Goal: Transaction & Acquisition: Purchase product/service

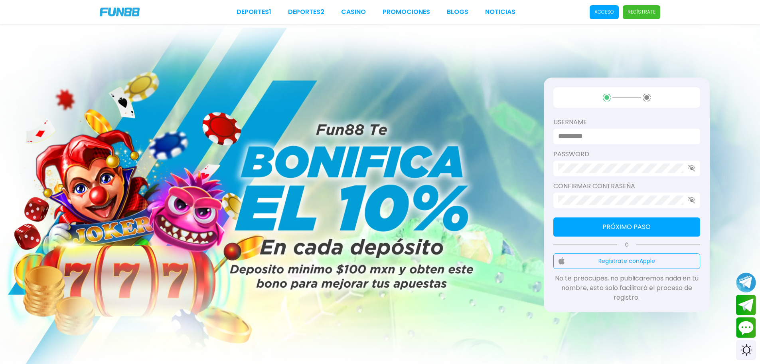
click at [620, 135] on input at bounding box center [624, 136] width 133 height 10
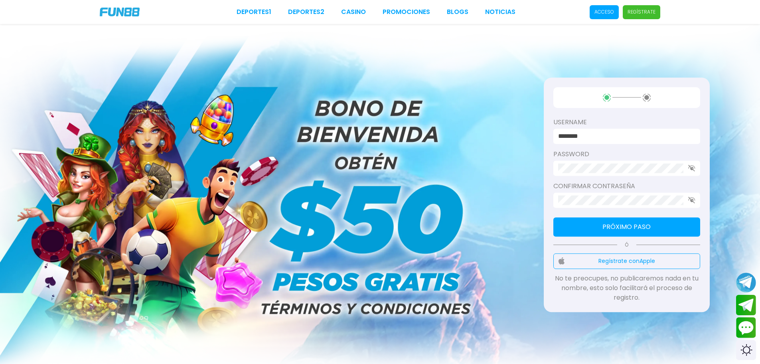
type input "********"
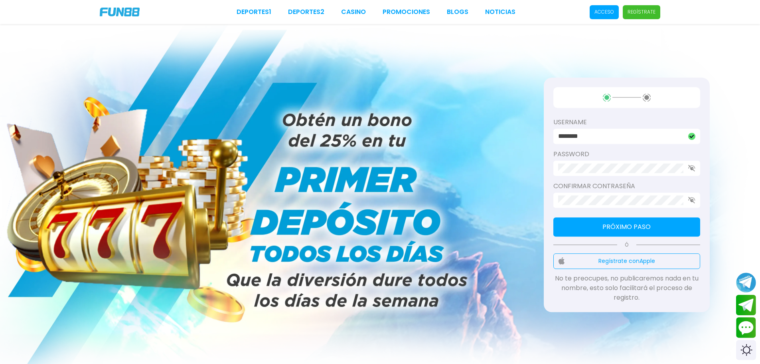
drag, startPoint x: 689, startPoint y: 162, endPoint x: 692, endPoint y: 170, distance: 8.3
click at [691, 168] on div at bounding box center [627, 167] width 147 height 15
click at [692, 170] on icon "button" at bounding box center [691, 167] width 7 height 7
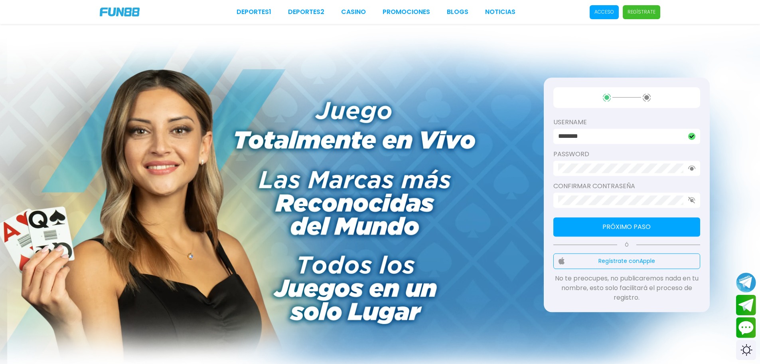
drag, startPoint x: 629, startPoint y: 180, endPoint x: 627, endPoint y: 192, distance: 12.2
click at [627, 185] on div "username ******** password Confirmar contraseña Próximo paso Ó Regístrate con A…" at bounding box center [627, 194] width 166 height 234
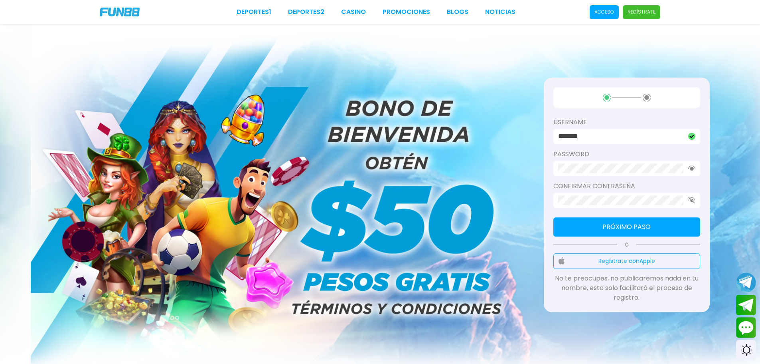
click at [645, 237] on div "username ******** password Confirmar contraseña Próximo paso Ó Regístrate con A…" at bounding box center [627, 194] width 166 height 234
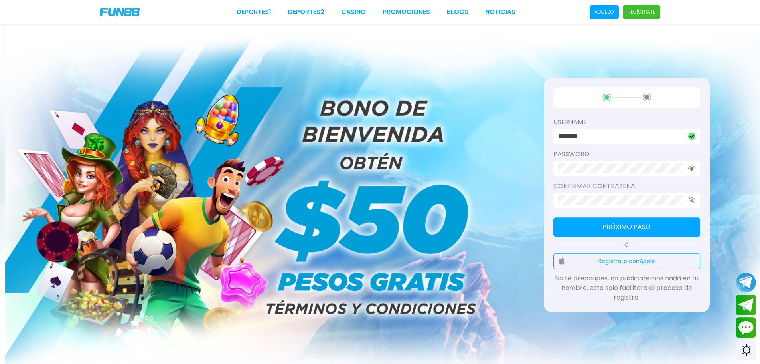
click at [645, 228] on button "Próximo paso" at bounding box center [627, 226] width 147 height 19
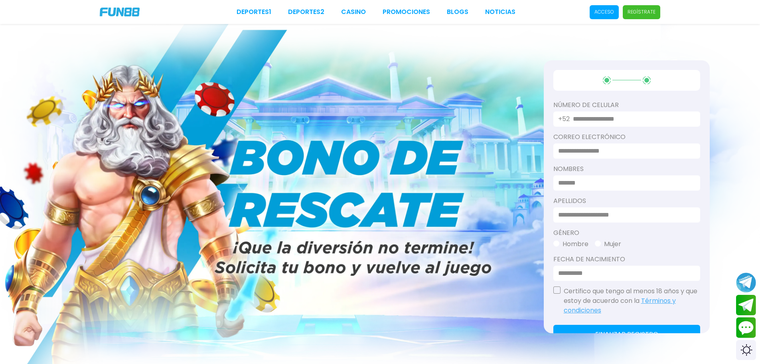
click at [598, 116] on input "text" at bounding box center [632, 119] width 118 height 10
type input "**********"
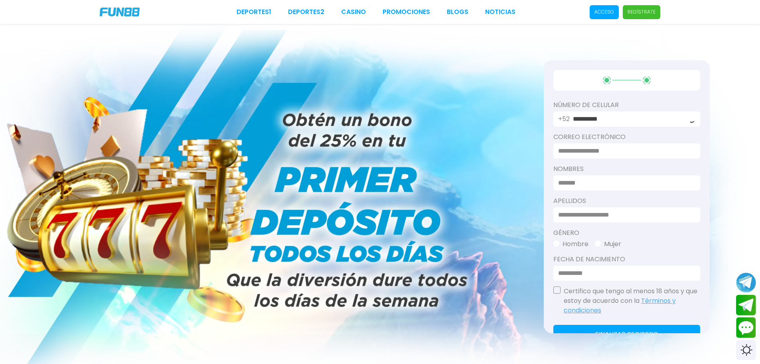
click at [627, 152] on input at bounding box center [624, 151] width 133 height 10
type input "**********"
click at [614, 186] on input at bounding box center [624, 183] width 133 height 10
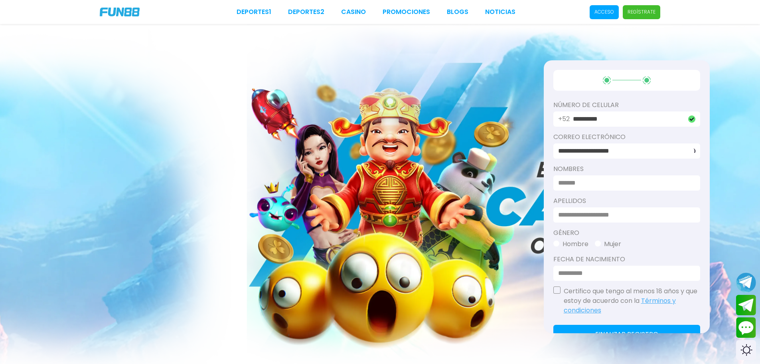
type input "******"
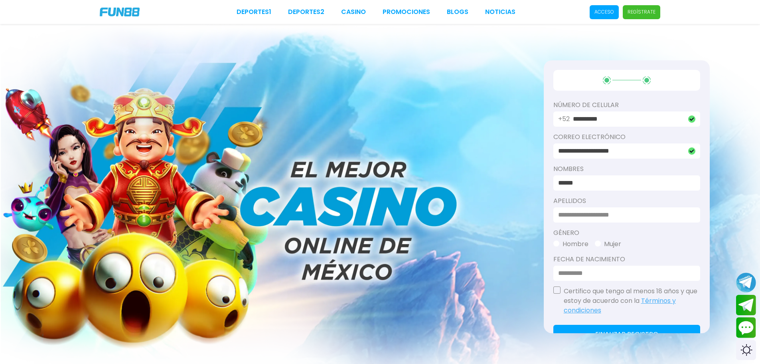
click at [607, 207] on div at bounding box center [627, 214] width 147 height 15
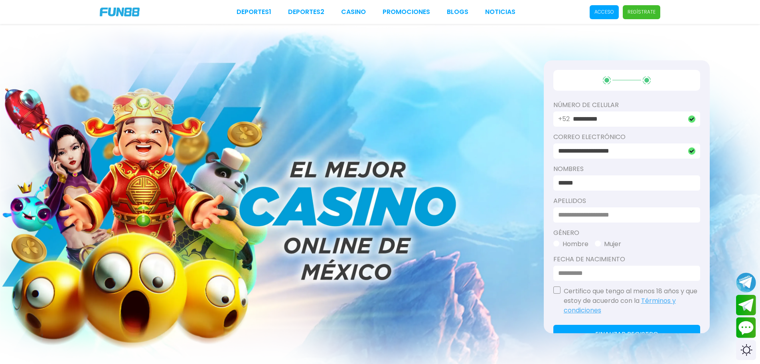
click at [610, 214] on input at bounding box center [624, 215] width 133 height 10
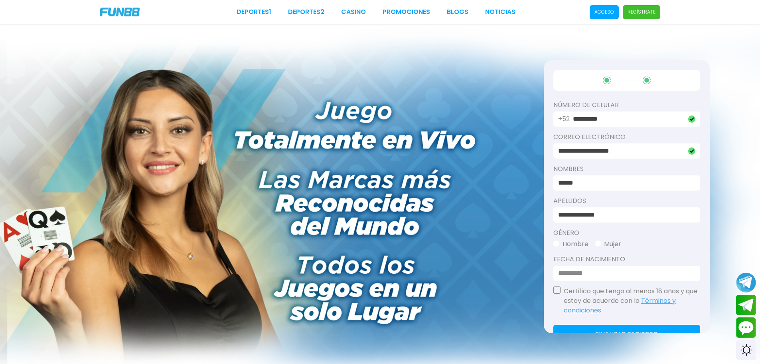
type input "**********"
click at [561, 240] on button "Hombre" at bounding box center [571, 244] width 35 height 10
click at [564, 279] on div "**********" at bounding box center [627, 196] width 166 height 273
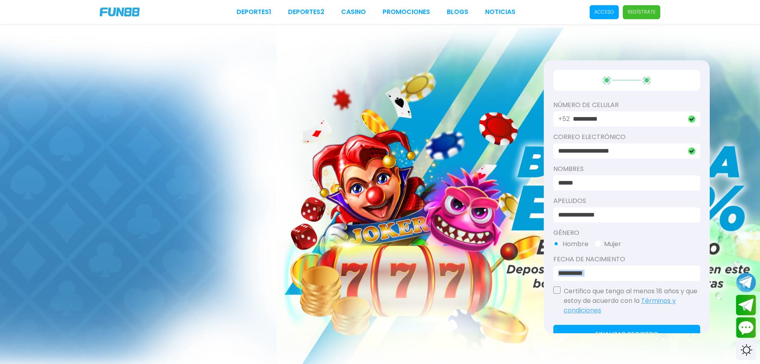
click at [563, 273] on input at bounding box center [624, 273] width 133 height 10
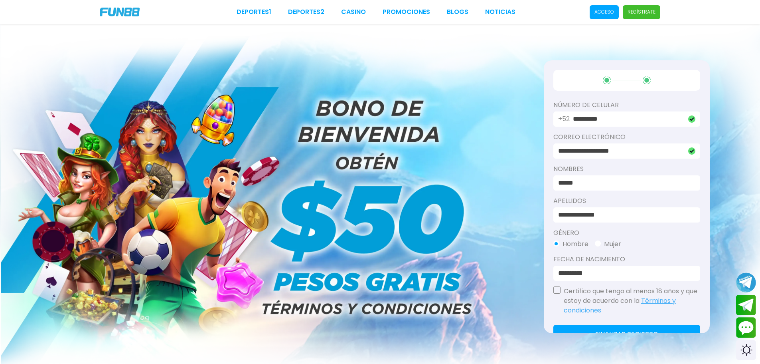
type input "**********"
click at [557, 294] on div "Certifico que tengo al menos 18 años y que estoy de acuerdo con la Términos y c…" at bounding box center [627, 300] width 147 height 29
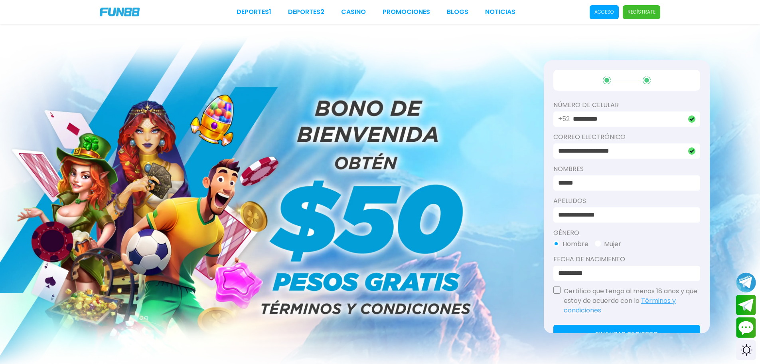
click at [559, 287] on button "button" at bounding box center [557, 289] width 7 height 7
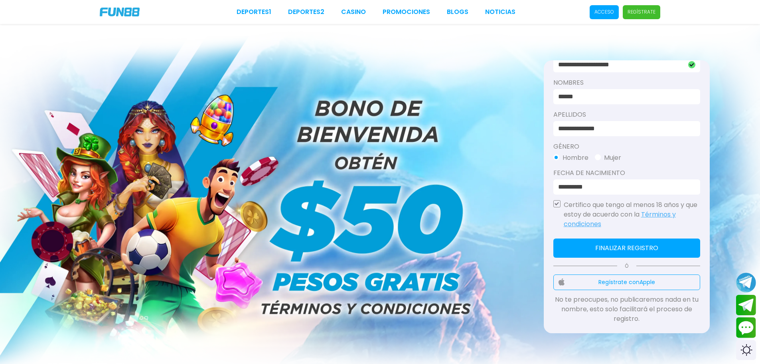
click at [636, 249] on button "Finalizar registro" at bounding box center [627, 247] width 147 height 19
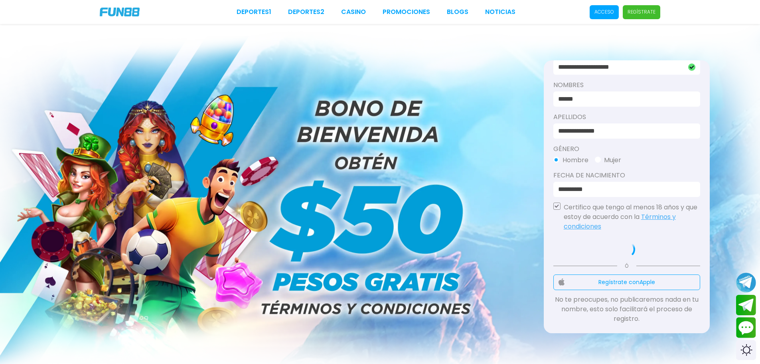
scroll to position [84, 0]
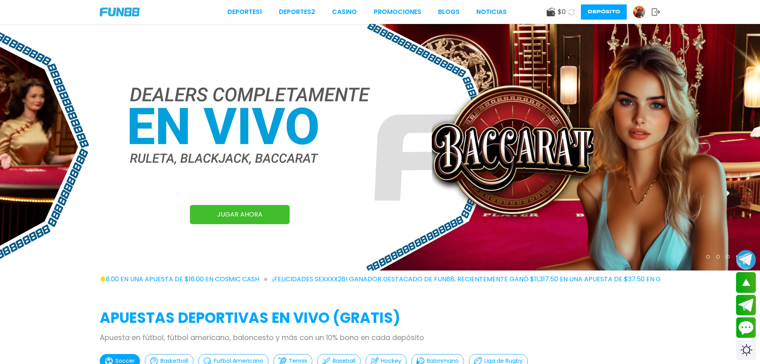
click at [638, 12] on img at bounding box center [639, 12] width 12 height 12
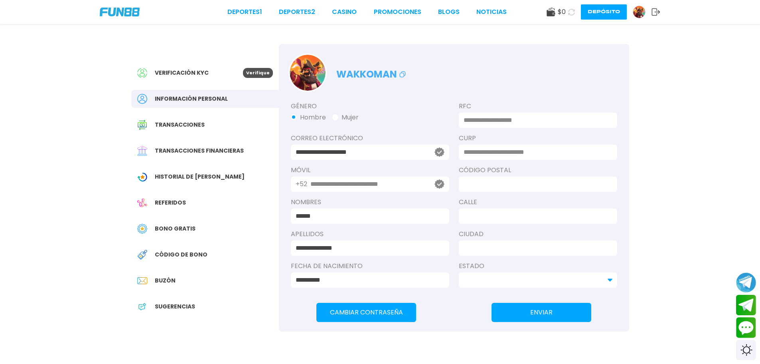
click at [181, 71] on span "Verificación KYC" at bounding box center [182, 73] width 54 height 8
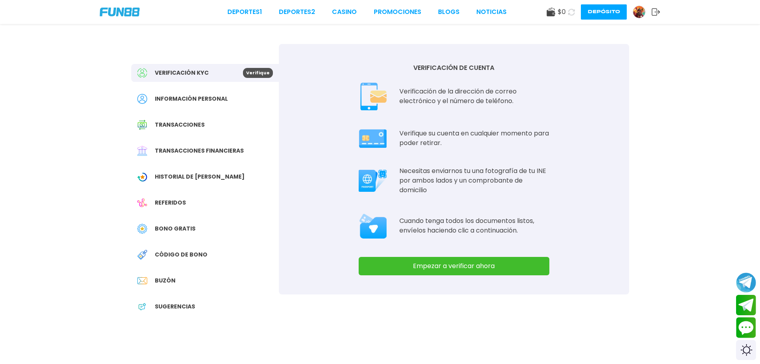
click at [468, 266] on button "Empezar a verificar ahora" at bounding box center [454, 266] width 191 height 18
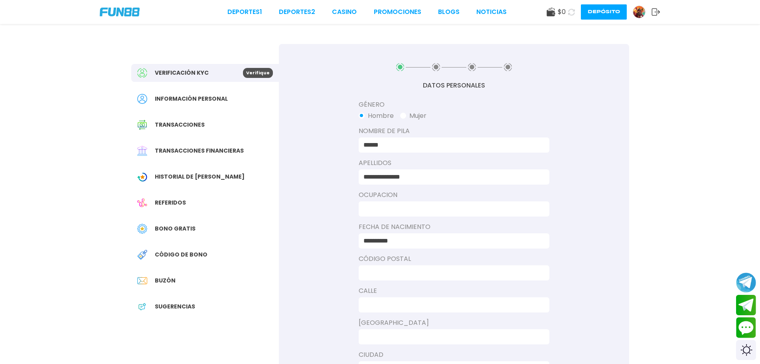
click at [407, 208] on input at bounding box center [452, 209] width 176 height 10
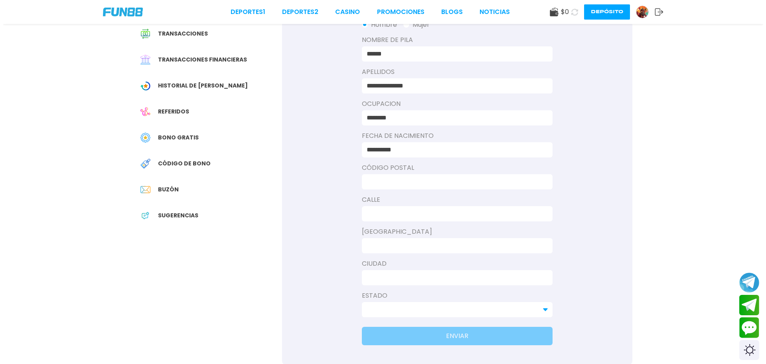
scroll to position [107, 0]
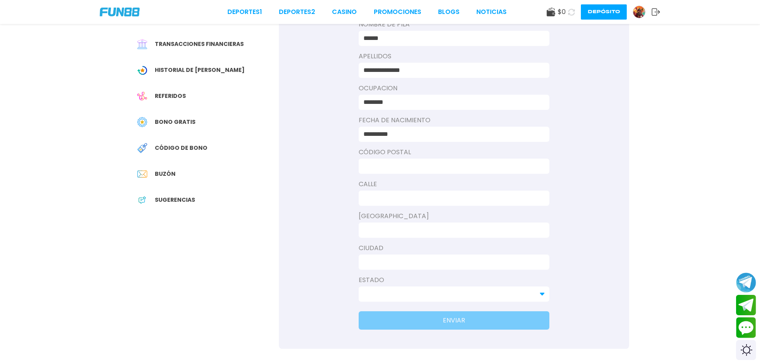
type input "********"
click at [403, 165] on input at bounding box center [452, 166] width 176 height 10
type input "*****"
click at [407, 198] on input at bounding box center [452, 198] width 176 height 10
click at [378, 204] on div at bounding box center [454, 197] width 191 height 15
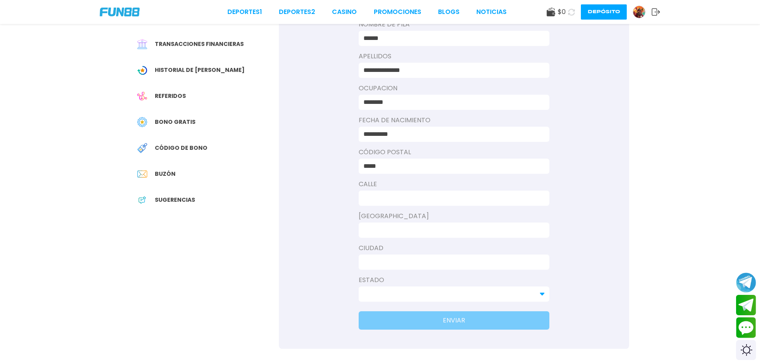
click at [381, 198] on input at bounding box center [452, 198] width 176 height 10
type input "**********"
drag, startPoint x: 406, startPoint y: 164, endPoint x: 307, endPoint y: 177, distance: 99.9
click at [307, 177] on div "**********" at bounding box center [454, 142] width 350 height 411
type input "*****"
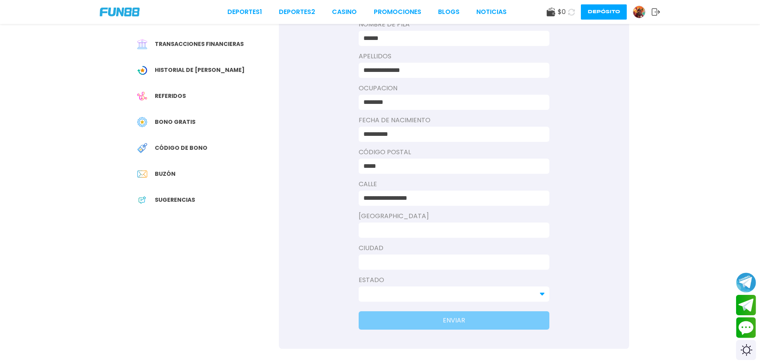
drag, startPoint x: 421, startPoint y: 197, endPoint x: 272, endPoint y: 204, distance: 149.0
click at [272, 204] on div "**********" at bounding box center [380, 132] width 517 height 431
type input "**********"
click at [366, 232] on input at bounding box center [452, 230] width 176 height 10
type input "**********"
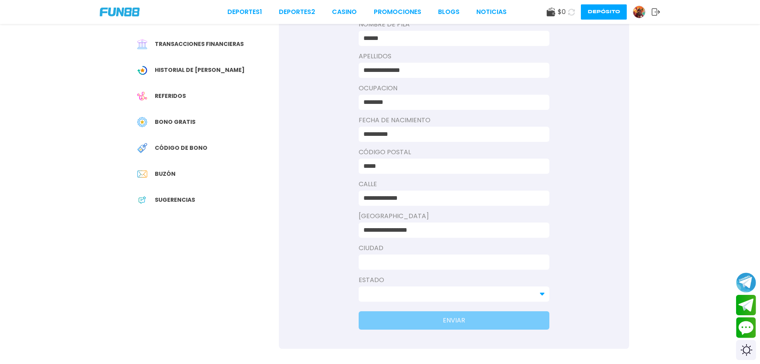
click at [393, 267] on div at bounding box center [454, 261] width 191 height 15
click at [396, 261] on input at bounding box center [452, 262] width 176 height 10
type input "*******"
click at [398, 291] on input at bounding box center [450, 294] width 172 height 10
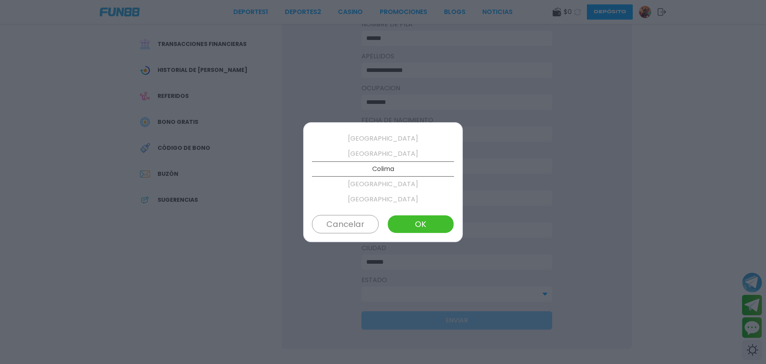
click at [386, 154] on p "[GEOGRAPHIC_DATA]" at bounding box center [383, 153] width 142 height 15
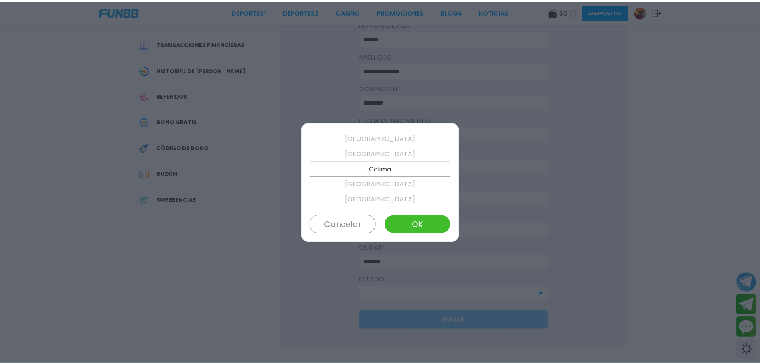
scroll to position [106, 0]
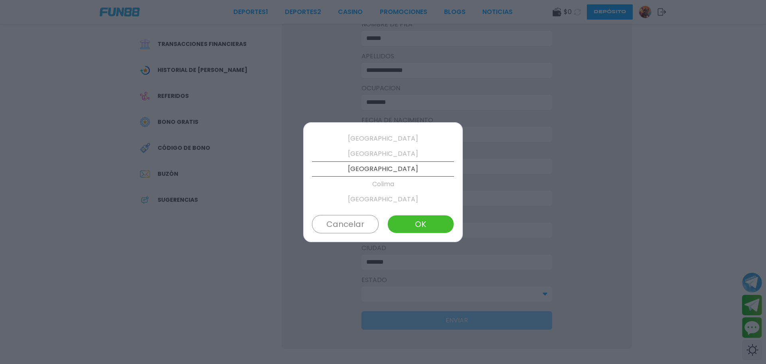
click at [422, 231] on button "OK" at bounding box center [421, 224] width 67 height 18
type input "********"
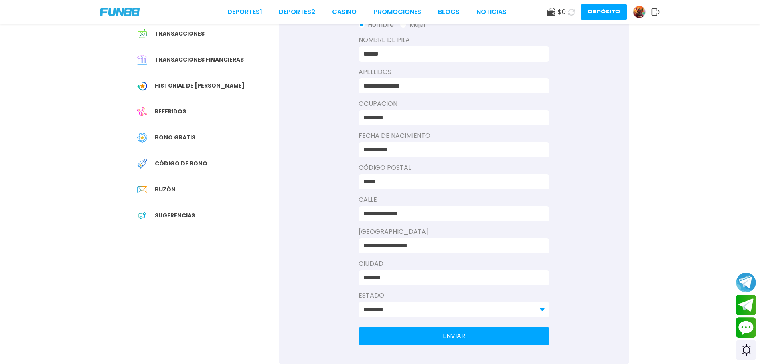
scroll to position [107, 0]
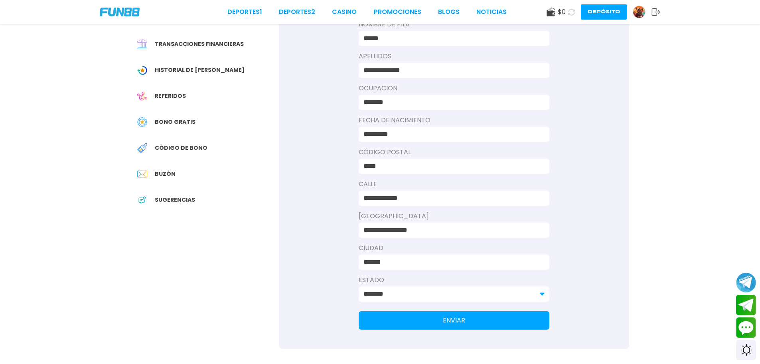
click at [455, 322] on button "ENVIAR" at bounding box center [454, 320] width 191 height 18
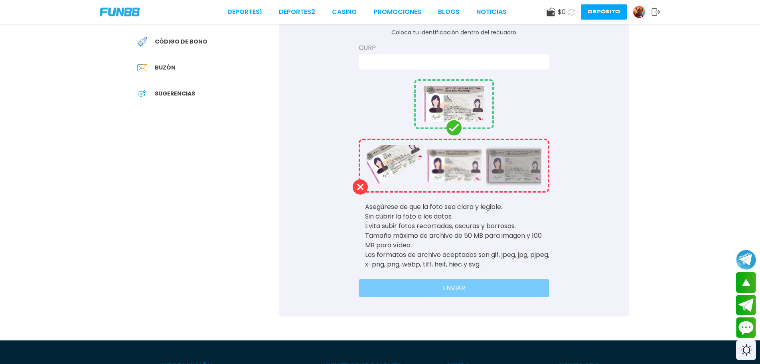
scroll to position [0, 0]
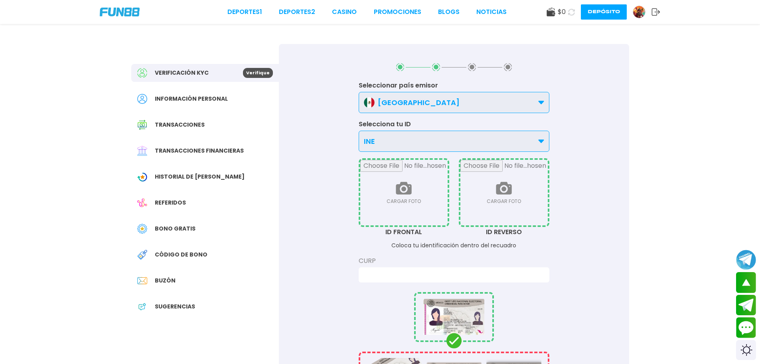
click at [507, 182] on input "file" at bounding box center [504, 192] width 87 height 65
type input "**********"
click at [397, 196] on input "file" at bounding box center [403, 192] width 87 height 65
type input "**********"
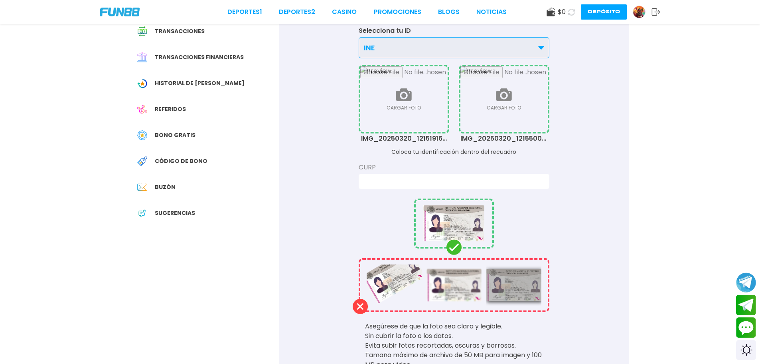
scroll to position [107, 0]
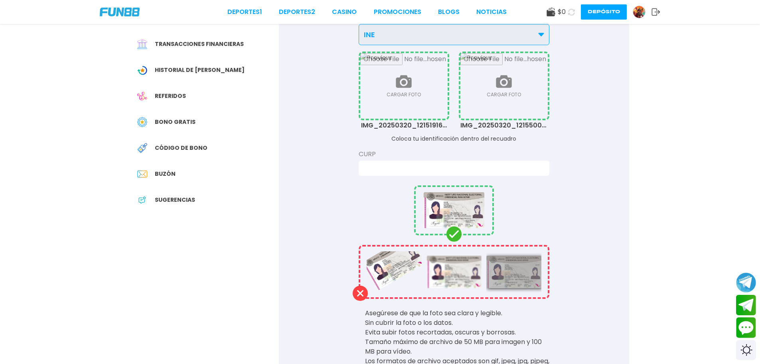
click at [428, 168] on input at bounding box center [452, 168] width 176 height 10
type input "**********"
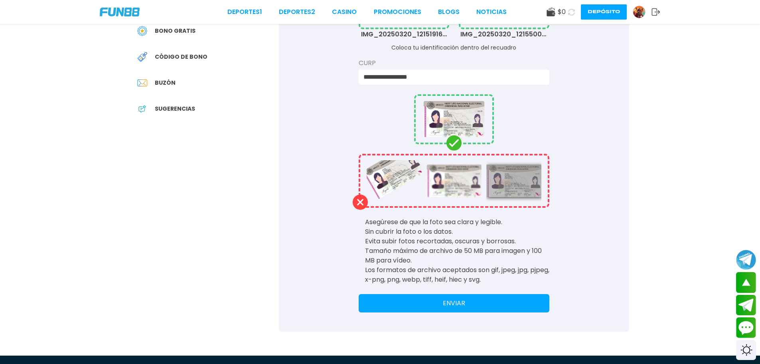
scroll to position [213, 0]
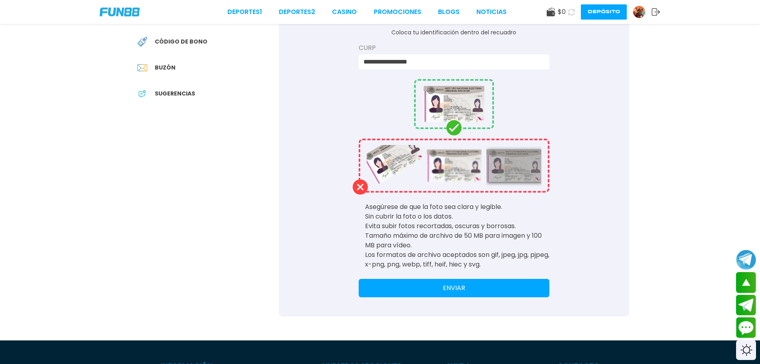
click at [478, 296] on button "ENVIAR" at bounding box center [454, 288] width 191 height 18
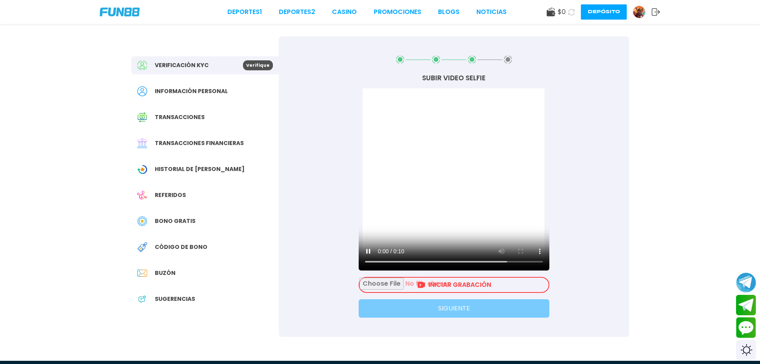
scroll to position [0, 0]
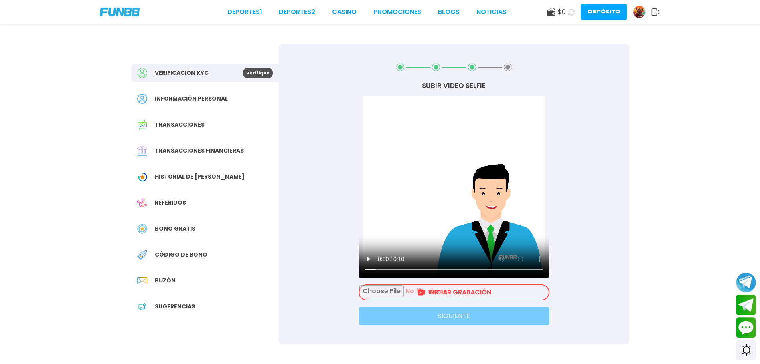
click at [465, 288] on input "file" at bounding box center [454, 292] width 189 height 14
click at [441, 293] on input "file" at bounding box center [454, 292] width 189 height 14
drag, startPoint x: 481, startPoint y: 117, endPoint x: 528, endPoint y: 116, distance: 46.7
click at [528, 116] on video "Su navegador no soporta la etiqueta de vídeo." at bounding box center [454, 187] width 191 height 182
click at [455, 292] on input "file" at bounding box center [454, 292] width 189 height 14
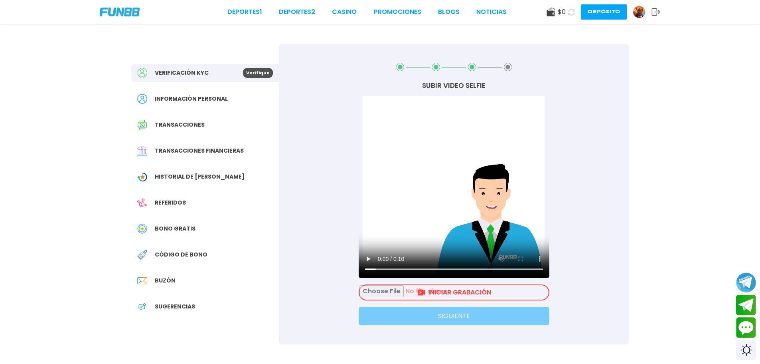
click at [440, 290] on input "file" at bounding box center [454, 292] width 189 height 14
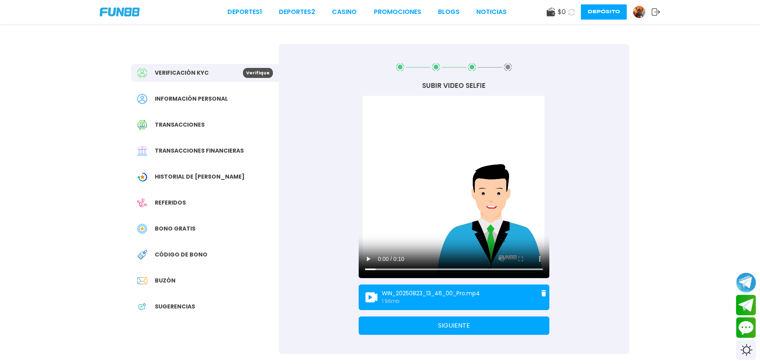
click at [466, 321] on button "SIGUIENTE" at bounding box center [454, 325] width 191 height 18
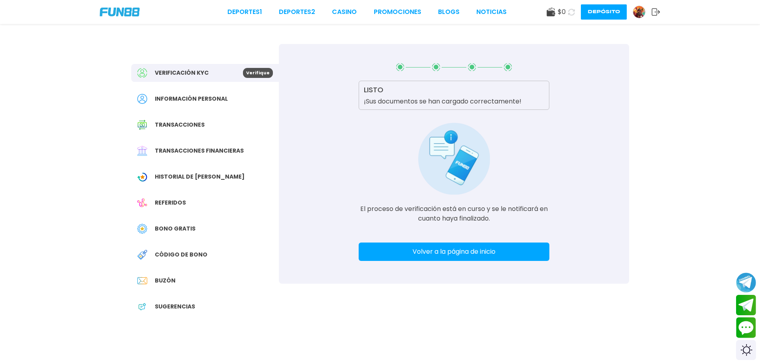
click at [457, 254] on button "Volver a la página de inicio" at bounding box center [454, 251] width 191 height 18
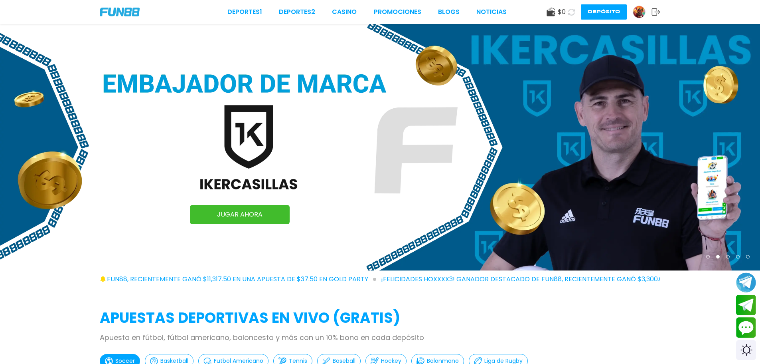
click at [641, 14] on img at bounding box center [639, 12] width 12 height 12
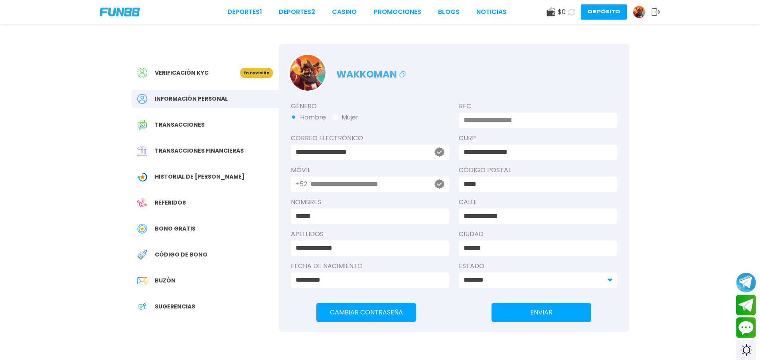
click at [195, 124] on span "Transacciones" at bounding box center [180, 125] width 50 height 8
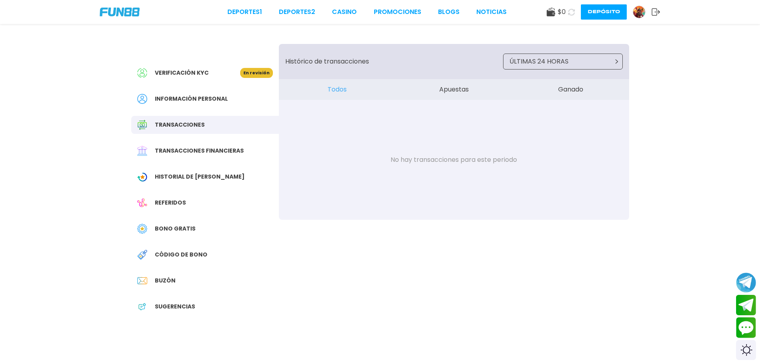
click at [222, 155] on div "Transacciones financieras" at bounding box center [205, 151] width 148 height 18
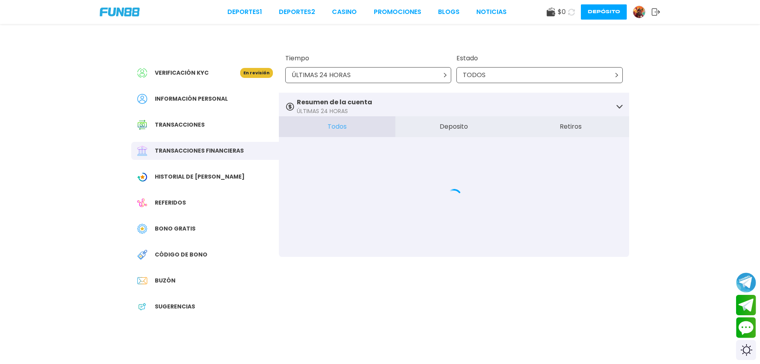
click at [185, 175] on span "Historial de [PERSON_NAME]" at bounding box center [200, 176] width 90 height 8
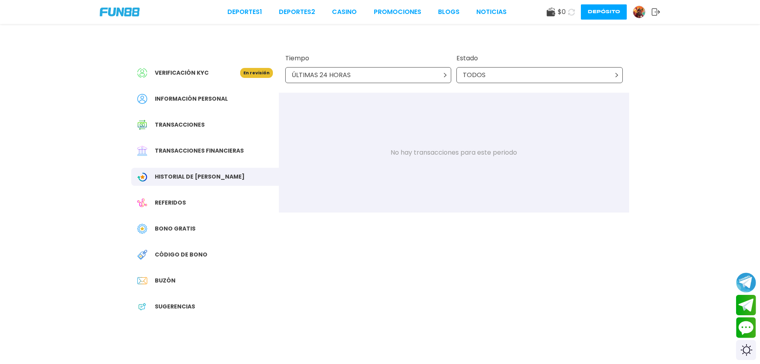
click at [189, 204] on div "Referidos" at bounding box center [205, 203] width 148 height 18
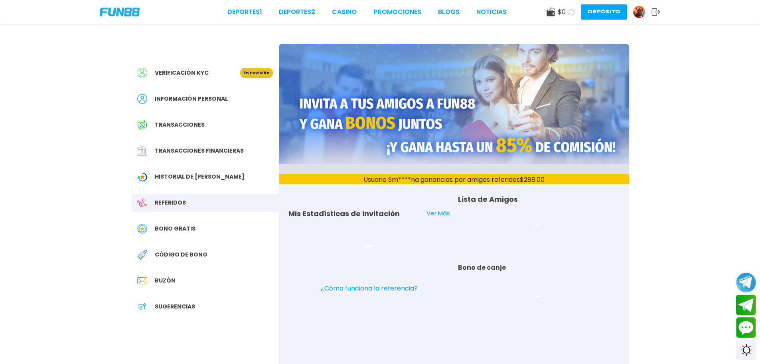
click at [188, 227] on span "Bono Gratis" at bounding box center [175, 228] width 41 height 8
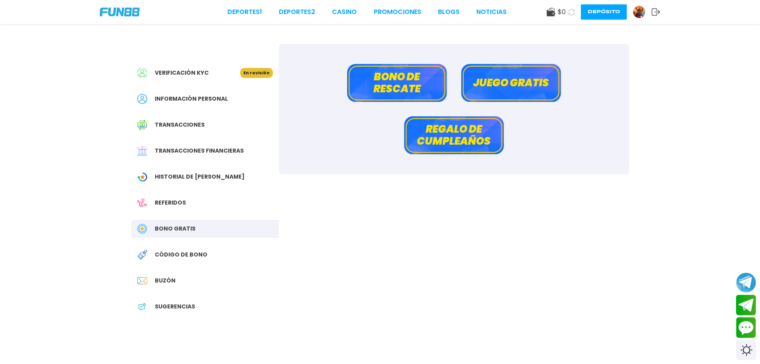
click at [191, 253] on span "Código de bono" at bounding box center [181, 254] width 53 height 8
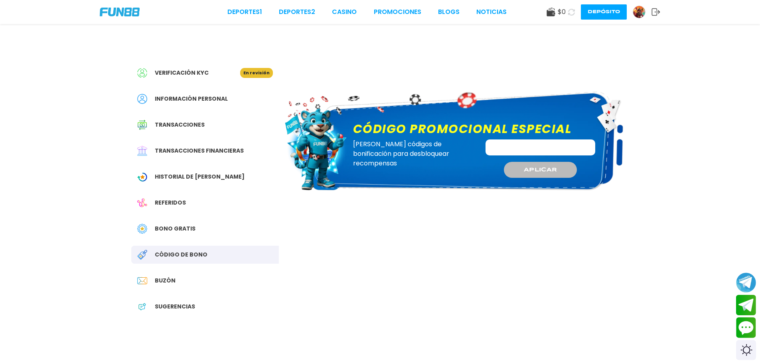
click at [185, 305] on span "Sugerencias" at bounding box center [175, 306] width 40 height 8
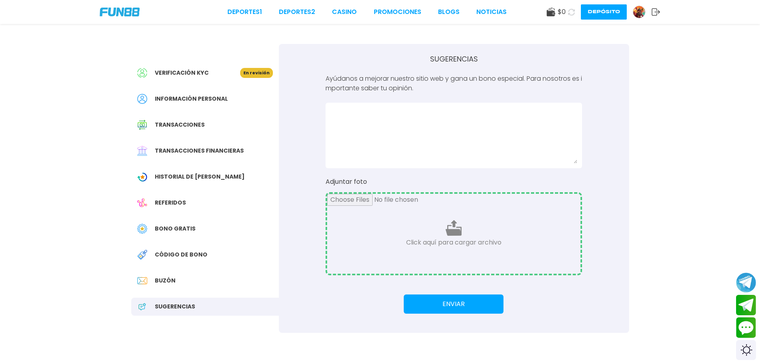
click at [183, 77] on span "Verificación KYC" at bounding box center [182, 73] width 54 height 8
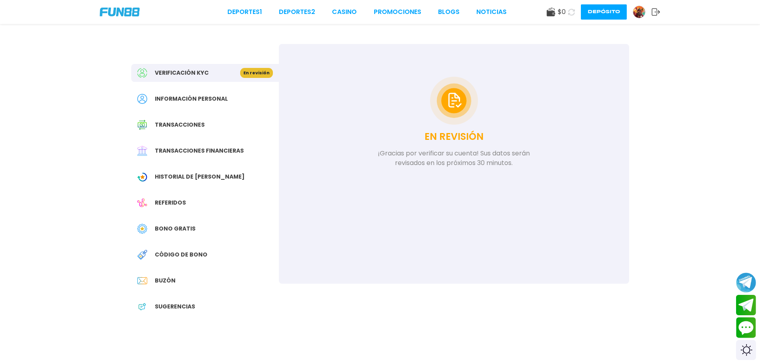
click at [176, 229] on span "Bono Gratis" at bounding box center [175, 228] width 41 height 8
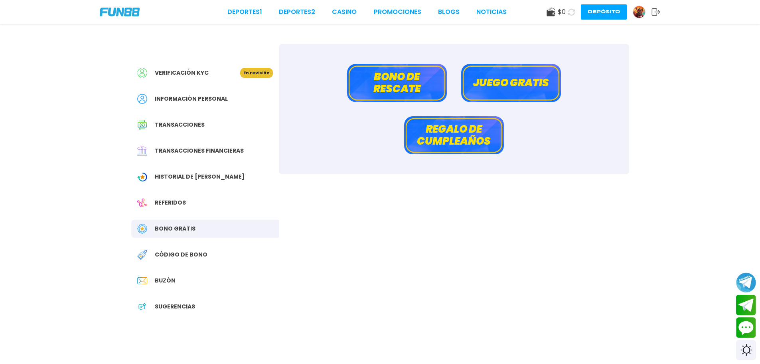
click at [180, 175] on span "Historial de [PERSON_NAME]" at bounding box center [200, 176] width 90 height 8
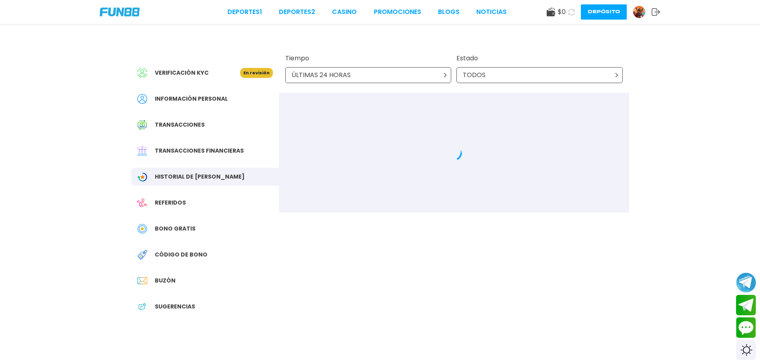
click at [181, 72] on span "Verificación KYC" at bounding box center [182, 73] width 54 height 8
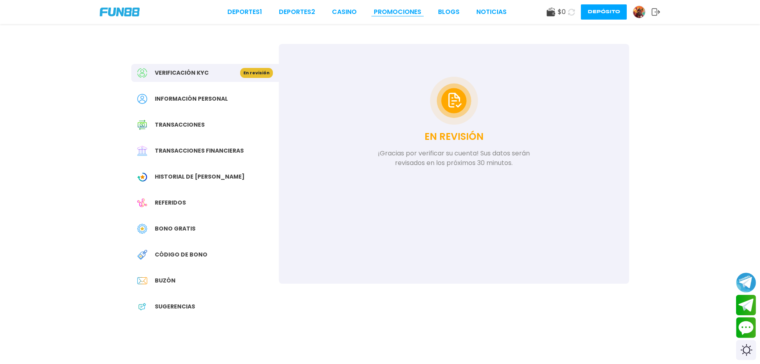
click at [397, 12] on link "Promociones" at bounding box center [397, 12] width 47 height 10
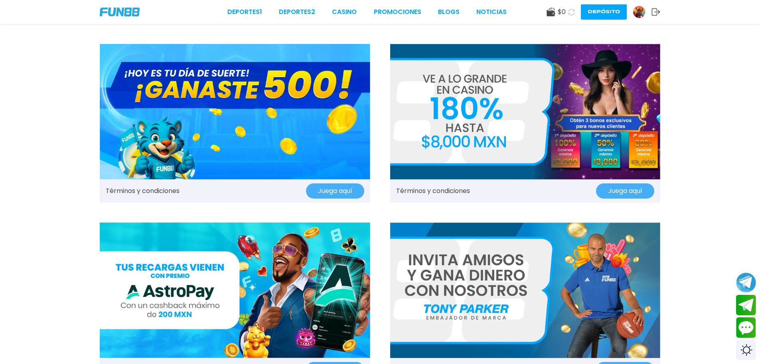
click at [295, 133] on img at bounding box center [235, 111] width 271 height 135
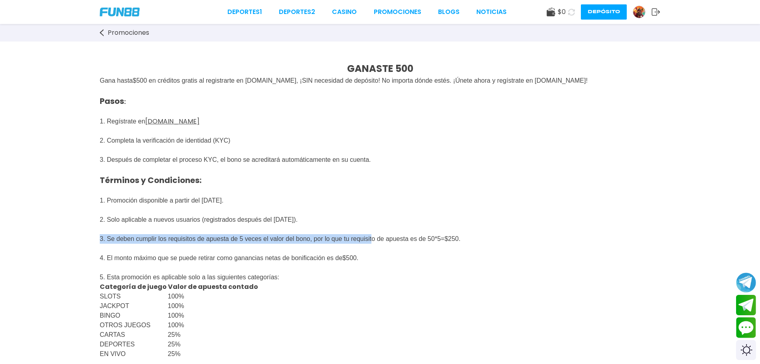
drag, startPoint x: 409, startPoint y: 240, endPoint x: 508, endPoint y: 232, distance: 100.1
click at [508, 232] on p "Pasos : 1. Regístrate en [DOMAIN_NAME] 2. Completa la verificación de identidad…" at bounding box center [380, 164] width 561 height 158
click at [513, 231] on p "Pasos : 1. Regístrate en [DOMAIN_NAME] 2. Completa la verificación de identidad…" at bounding box center [380, 164] width 561 height 158
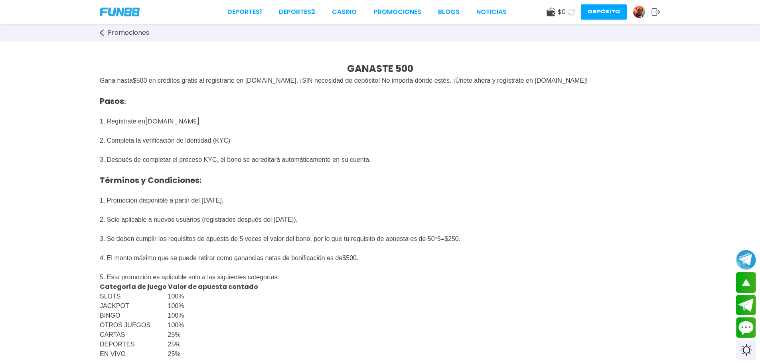
click at [565, 11] on span "$ 0" at bounding box center [562, 12] width 8 height 10
click at [567, 15] on button at bounding box center [572, 12] width 12 height 12
click at [544, 11] on div "Deportes 1 Deportes 2 CASINO Promociones BLOGS NOTICIAS $ 0 Depósito" at bounding box center [380, 12] width 760 height 24
click at [564, 8] on span "$ 50" at bounding box center [560, 12] width 12 height 10
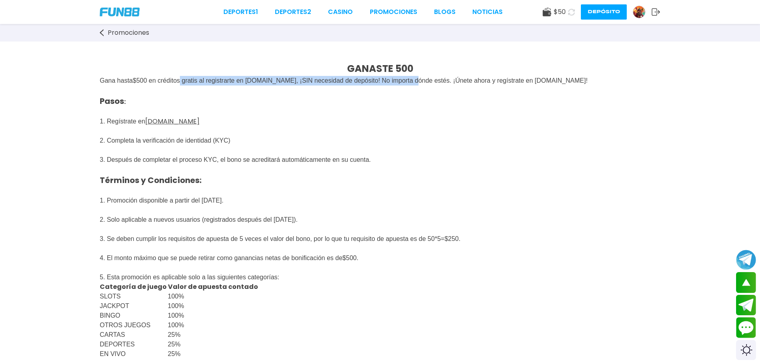
drag, startPoint x: 191, startPoint y: 82, endPoint x: 463, endPoint y: 83, distance: 271.8
click at [463, 83] on span "500 en créditos gratis al registrarte en [DOMAIN_NAME], ¡SIN necesidad de depós…" at bounding box center [361, 80] width 451 height 7
click at [87, 29] on div "Promociones" at bounding box center [380, 33] width 760 height 18
click at [99, 29] on div "Promociones" at bounding box center [380, 33] width 760 height 18
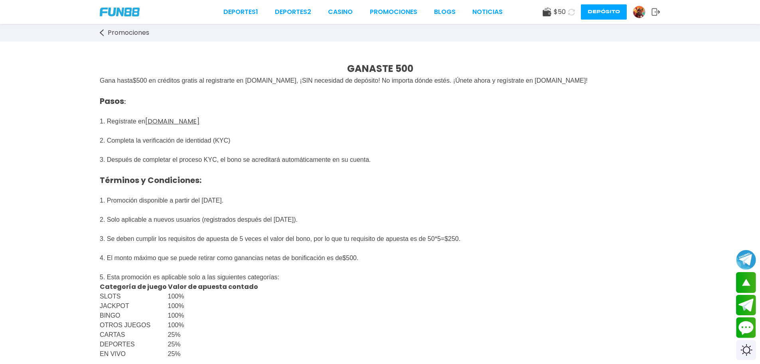
click at [107, 32] on link "Promociones" at bounding box center [128, 33] width 57 height 10
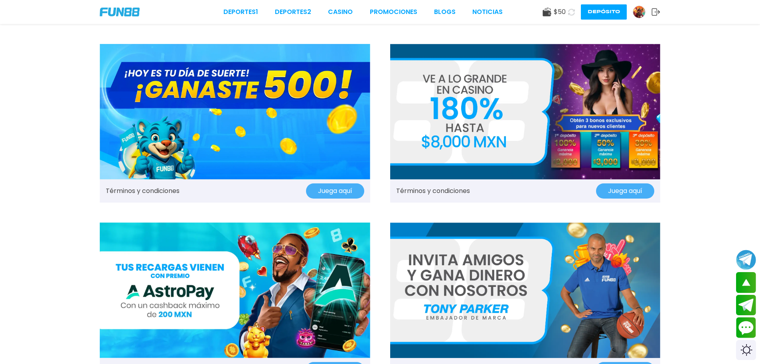
click at [326, 192] on button "Juega aquí" at bounding box center [335, 190] width 58 height 15
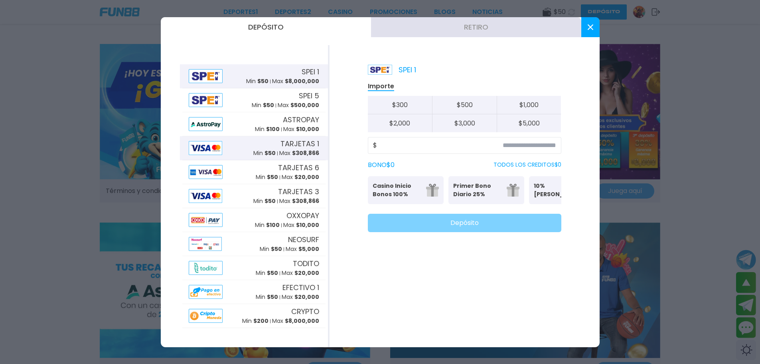
click at [263, 151] on p "Min $ 50" at bounding box center [264, 153] width 22 height 8
click at [524, 106] on button "$ 1,000" at bounding box center [529, 105] width 65 height 18
type input "*****"
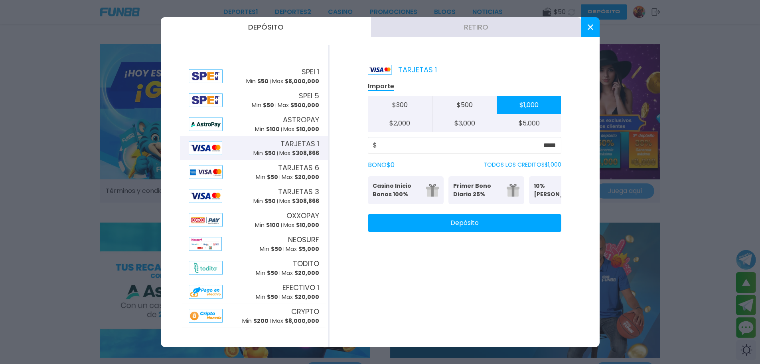
click at [479, 232] on button "Depósito" at bounding box center [465, 223] width 194 height 18
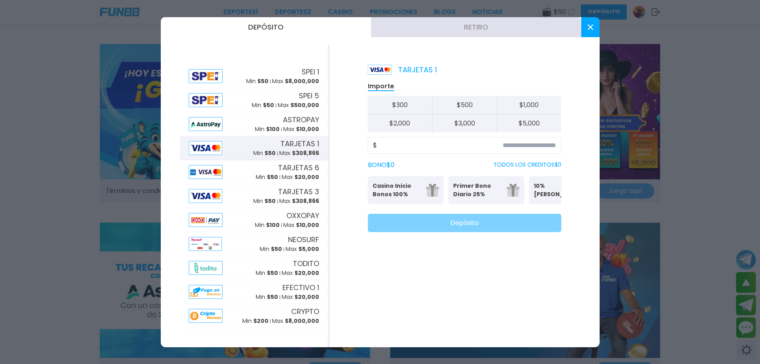
click at [526, 102] on button "$ 1,000" at bounding box center [529, 105] width 65 height 18
type input "*****"
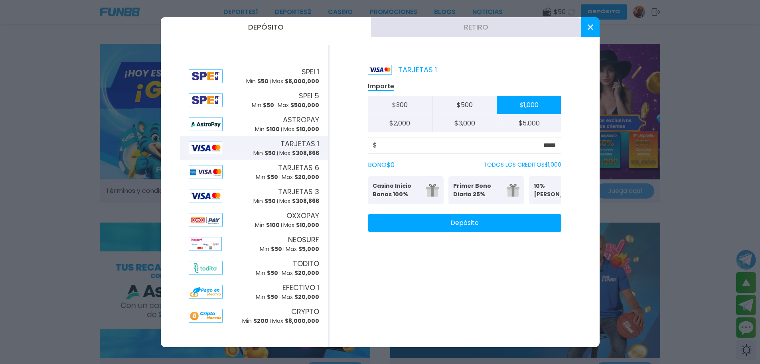
click at [478, 229] on button "Depósito" at bounding box center [465, 223] width 194 height 18
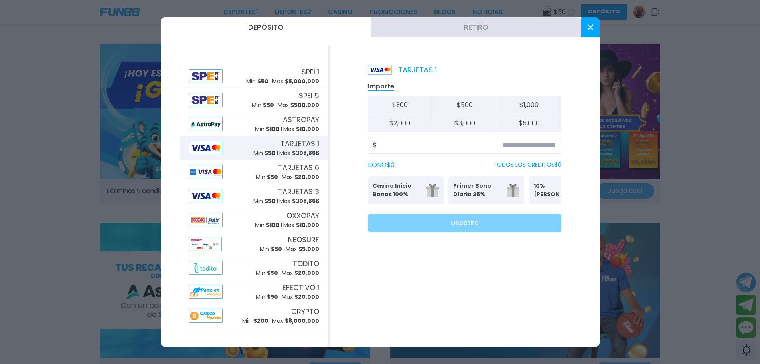
click at [538, 107] on button "$ 1,000" at bounding box center [529, 105] width 65 height 18
type input "*****"
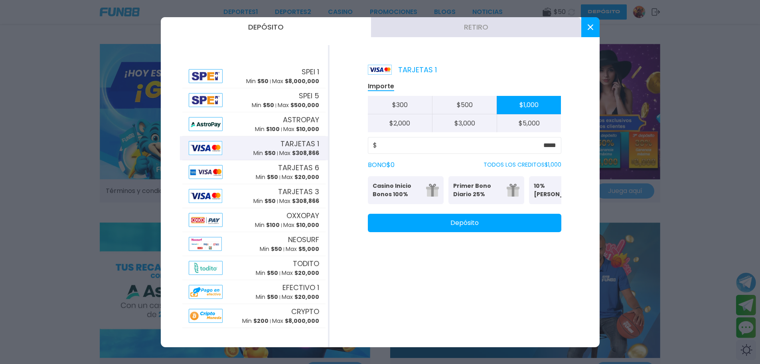
click at [485, 227] on button "Depósito" at bounding box center [465, 223] width 194 height 18
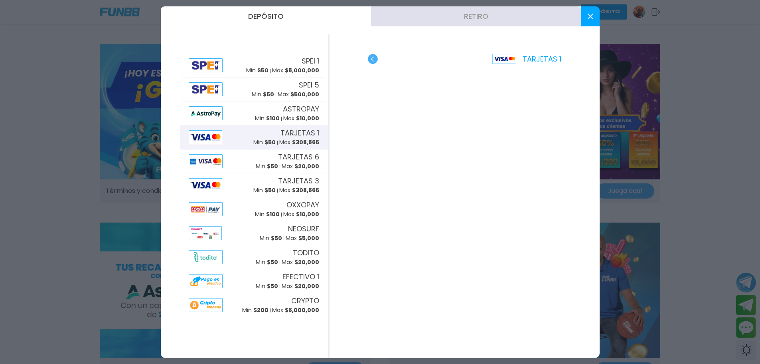
click at [588, 18] on icon at bounding box center [591, 17] width 6 height 6
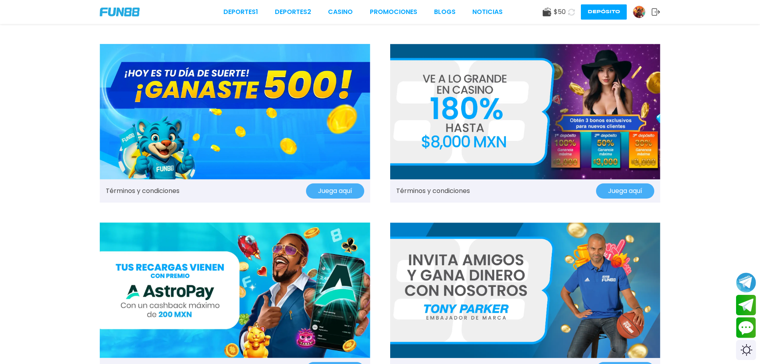
click at [119, 18] on div "Deportes 1 Deportes 2 CASINO Promociones BLOGS NOTICIAS $ 50 Depósito" at bounding box center [380, 12] width 760 height 24
click at [320, 185] on button "Juega aquí" at bounding box center [335, 190] width 58 height 15
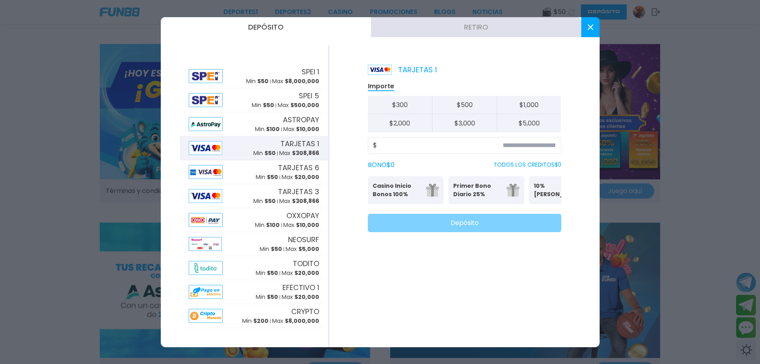
click at [595, 27] on button at bounding box center [591, 27] width 18 height 20
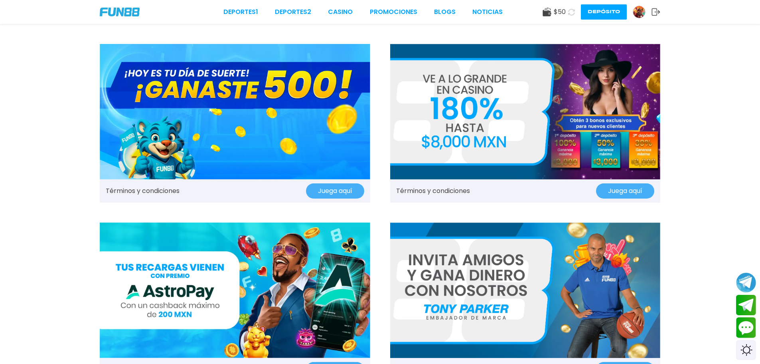
click at [219, 113] on img at bounding box center [235, 111] width 271 height 135
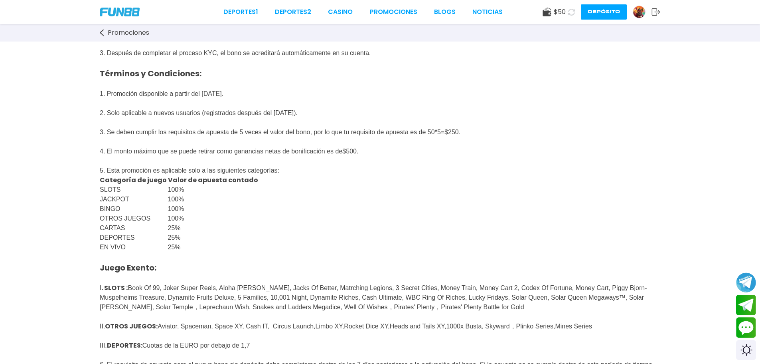
scroll to position [213, 0]
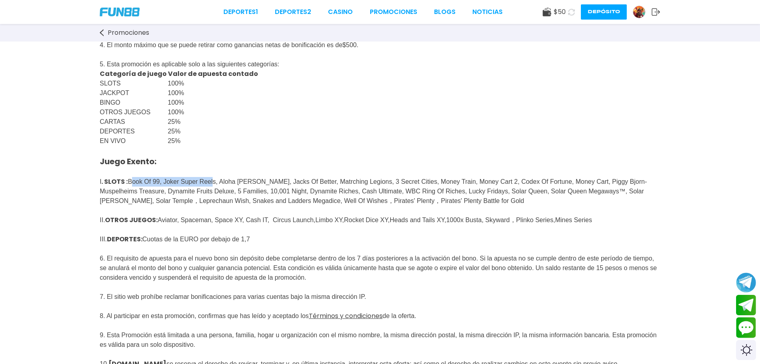
drag, startPoint x: 133, startPoint y: 196, endPoint x: 215, endPoint y: 201, distance: 82.0
click at [224, 197] on p "Juego Exento: I . SLOTS : Book Of 99, Joker Super Reels, Aloha [PERSON_NAME], J…" at bounding box center [380, 300] width 561 height 309
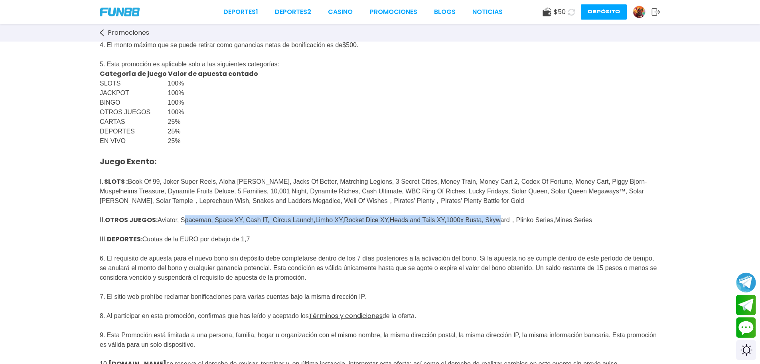
drag, startPoint x: 196, startPoint y: 233, endPoint x: 539, endPoint y: 227, distance: 343.3
click at [539, 227] on p "Juego Exento: I . SLOTS : Book Of 99, Joker Super Reels, Aloha [PERSON_NAME], J…" at bounding box center [380, 300] width 561 height 309
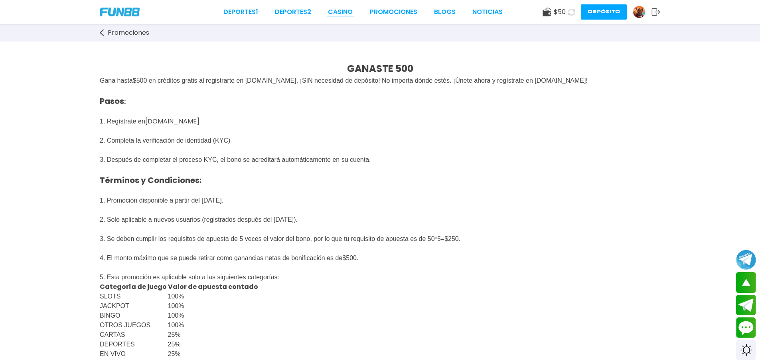
click at [341, 14] on link "CASINO" at bounding box center [340, 12] width 25 height 10
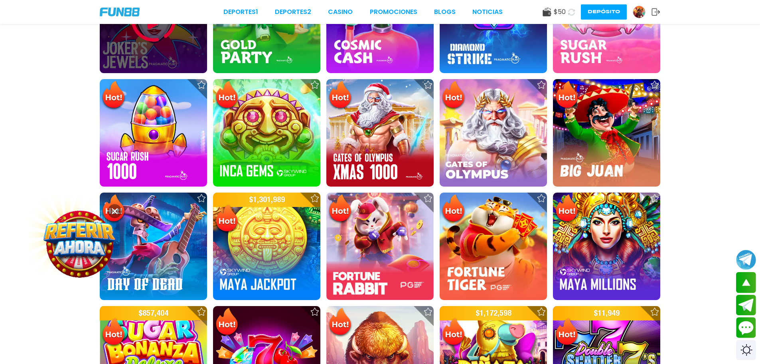
scroll to position [319, 0]
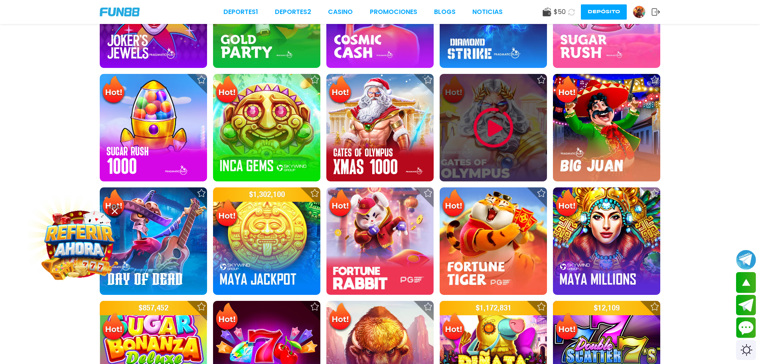
click at [492, 118] on img at bounding box center [494, 128] width 48 height 48
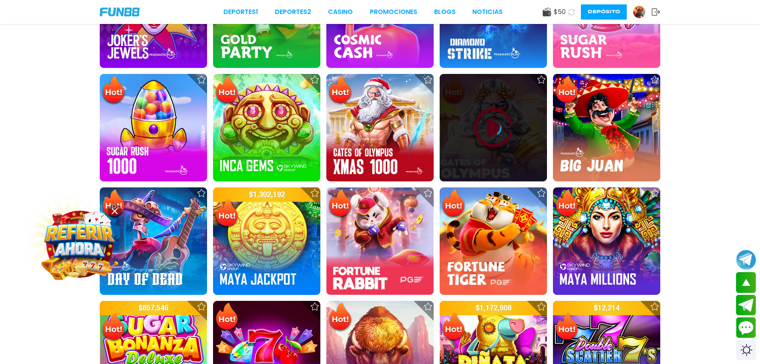
scroll to position [426, 0]
